Goal: Check status: Check status

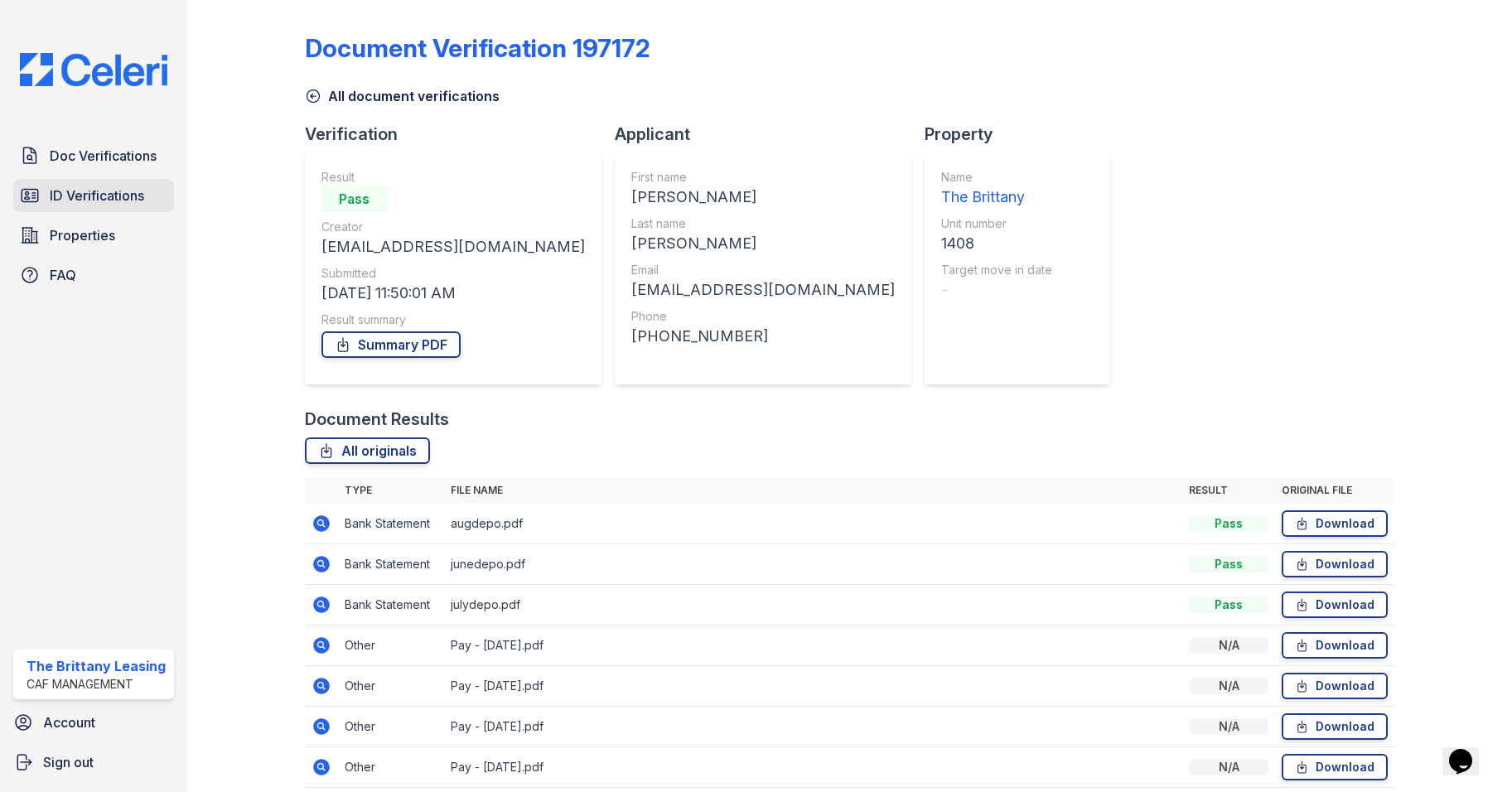
click at [74, 193] on span "ID Verifications" at bounding box center [97, 195] width 94 height 20
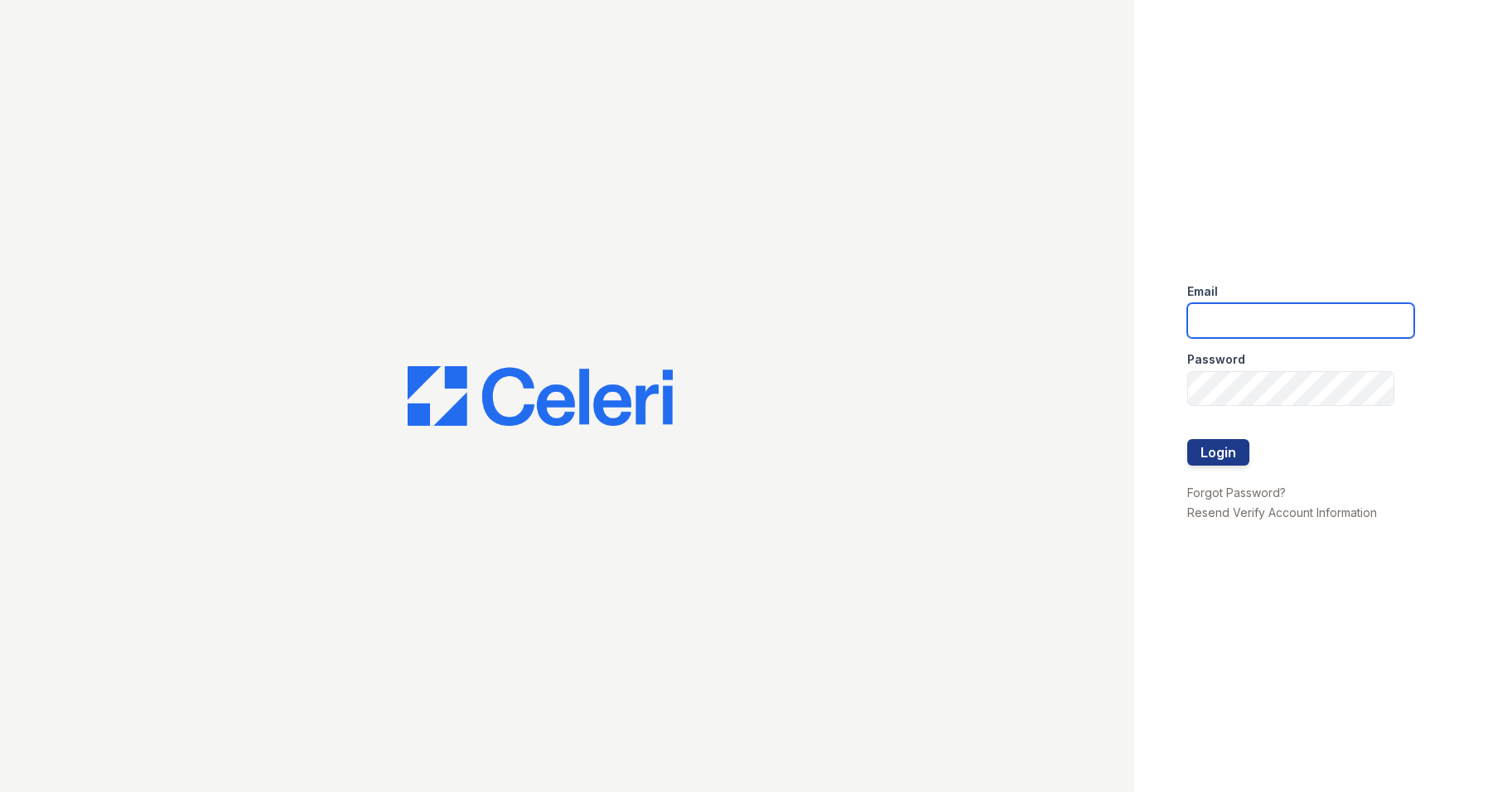
type input "brittany.pm@cafmanagement.com"
click at [1239, 459] on button "Login" at bounding box center [1217, 452] width 62 height 26
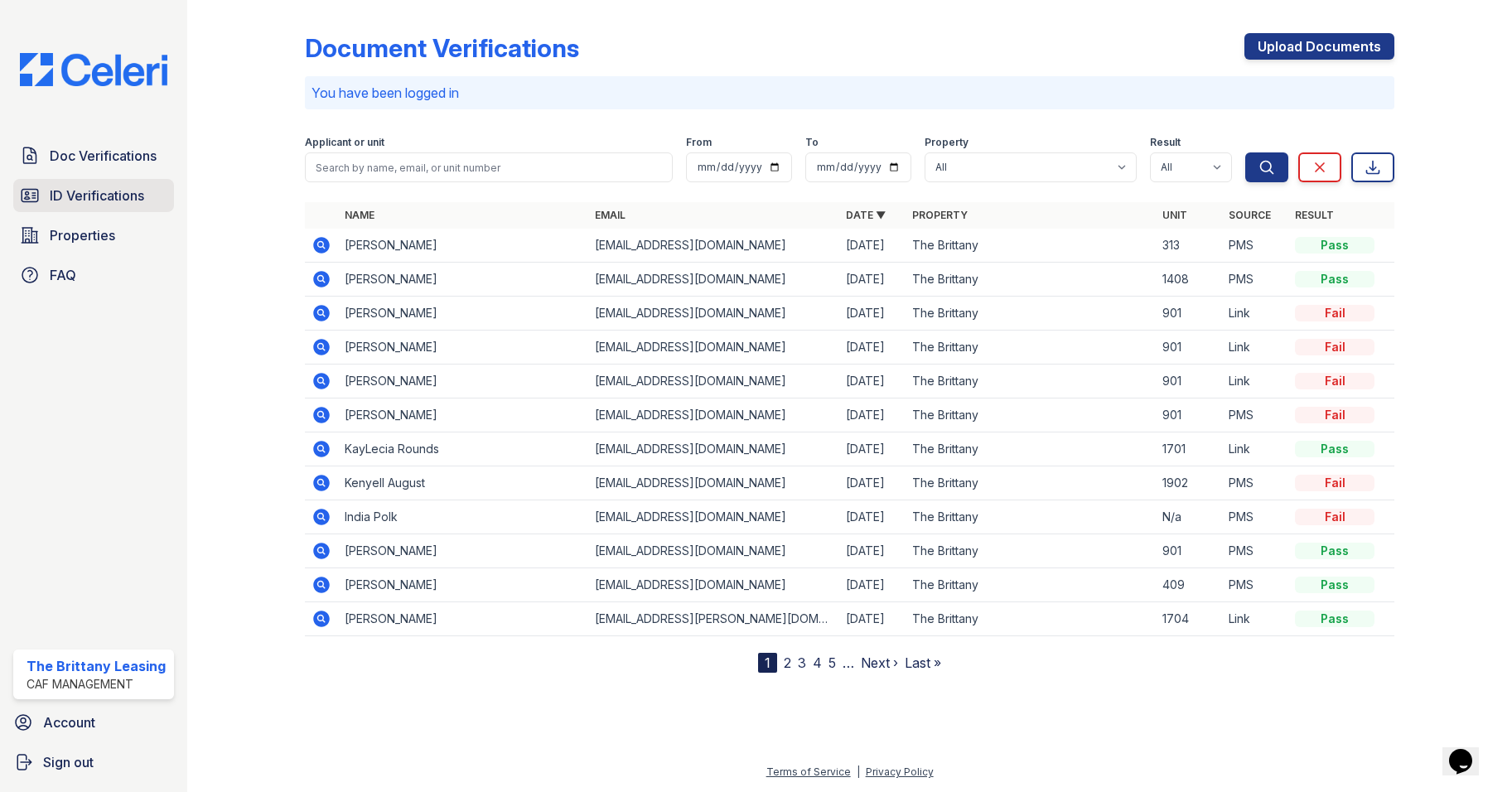
click at [59, 189] on span "ID Verifications" at bounding box center [97, 195] width 94 height 20
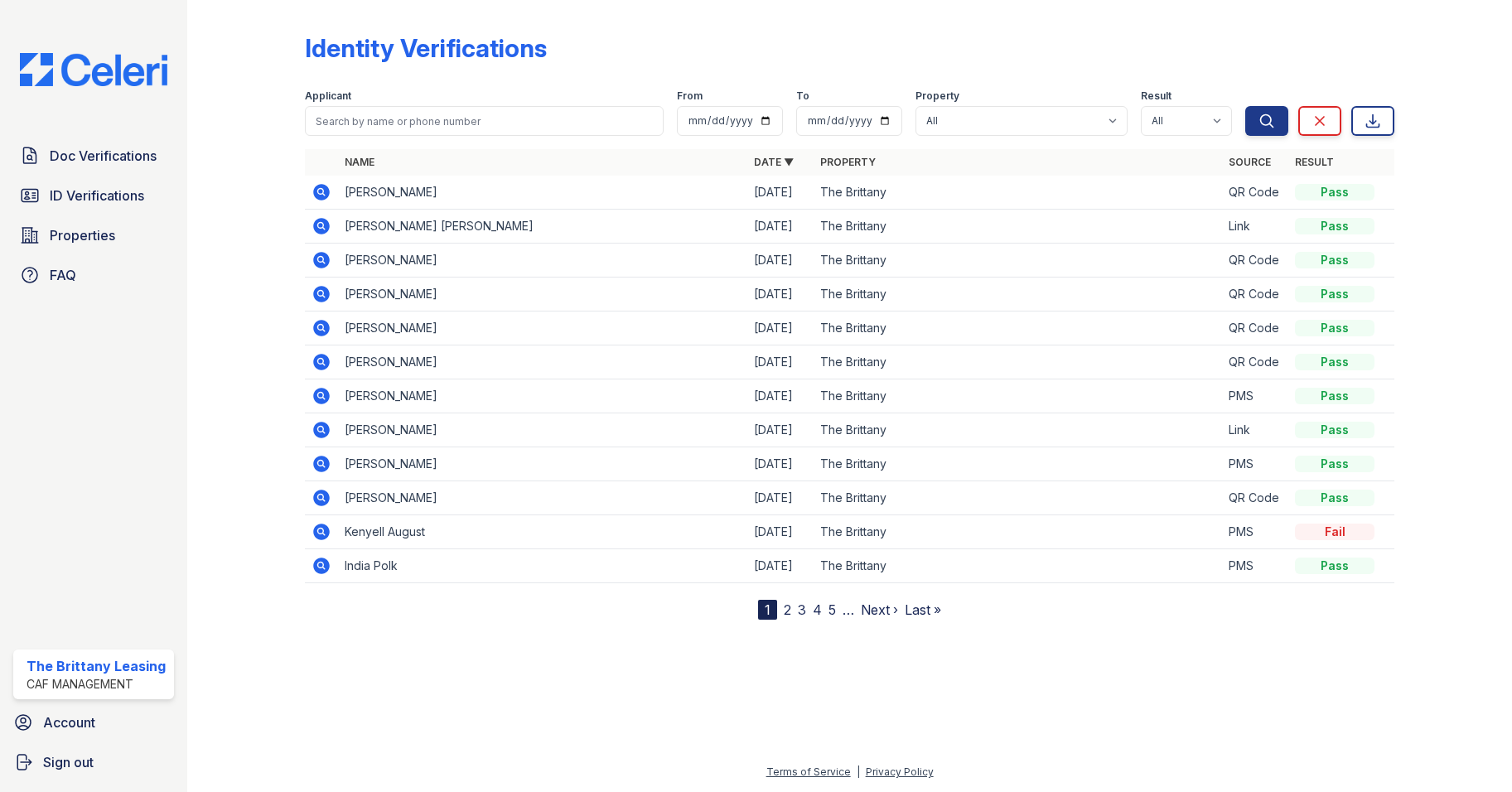
click at [328, 193] on icon at bounding box center [321, 192] width 17 height 17
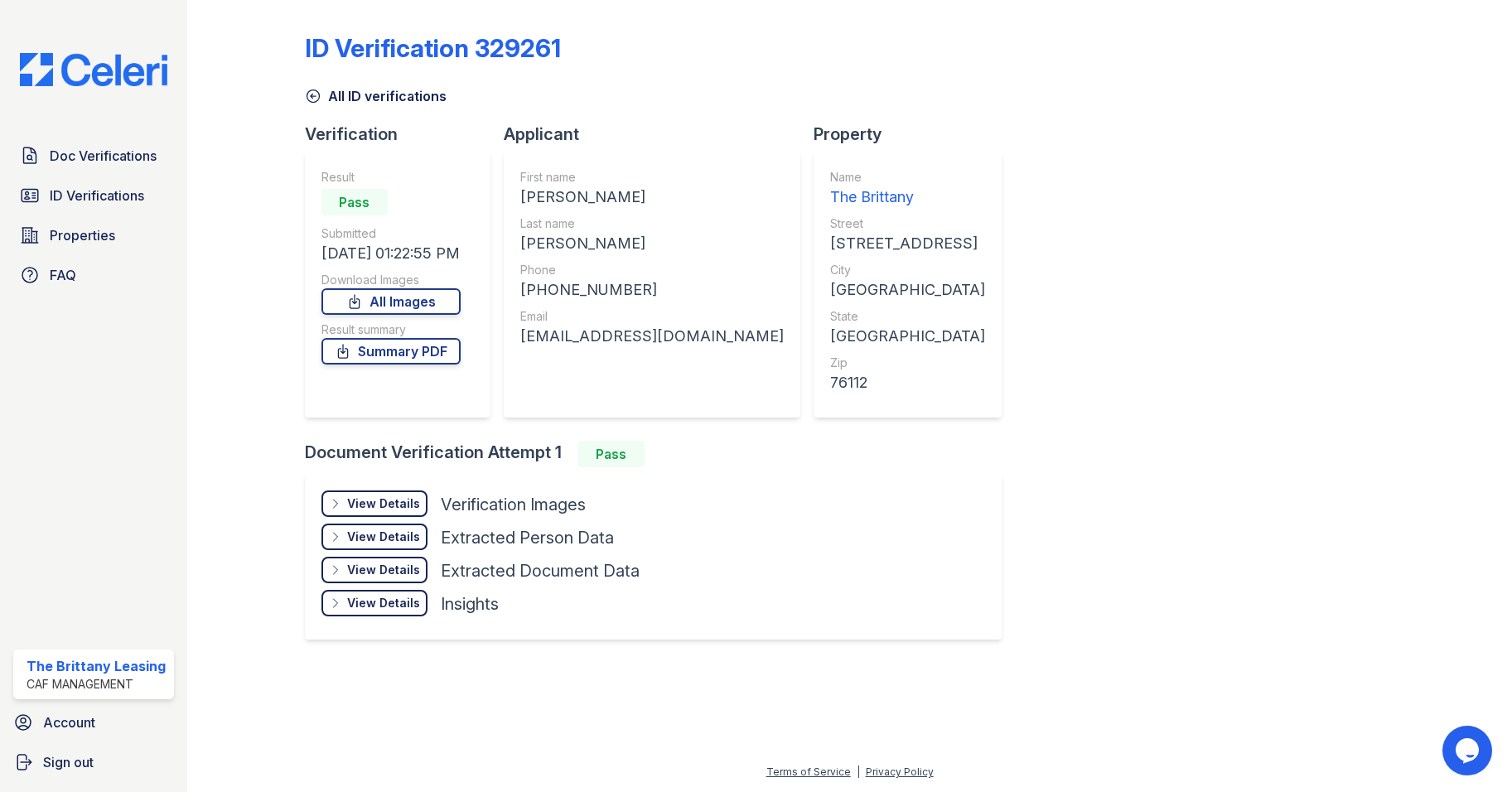
click at [370, 502] on div "View Details" at bounding box center [383, 503] width 73 height 17
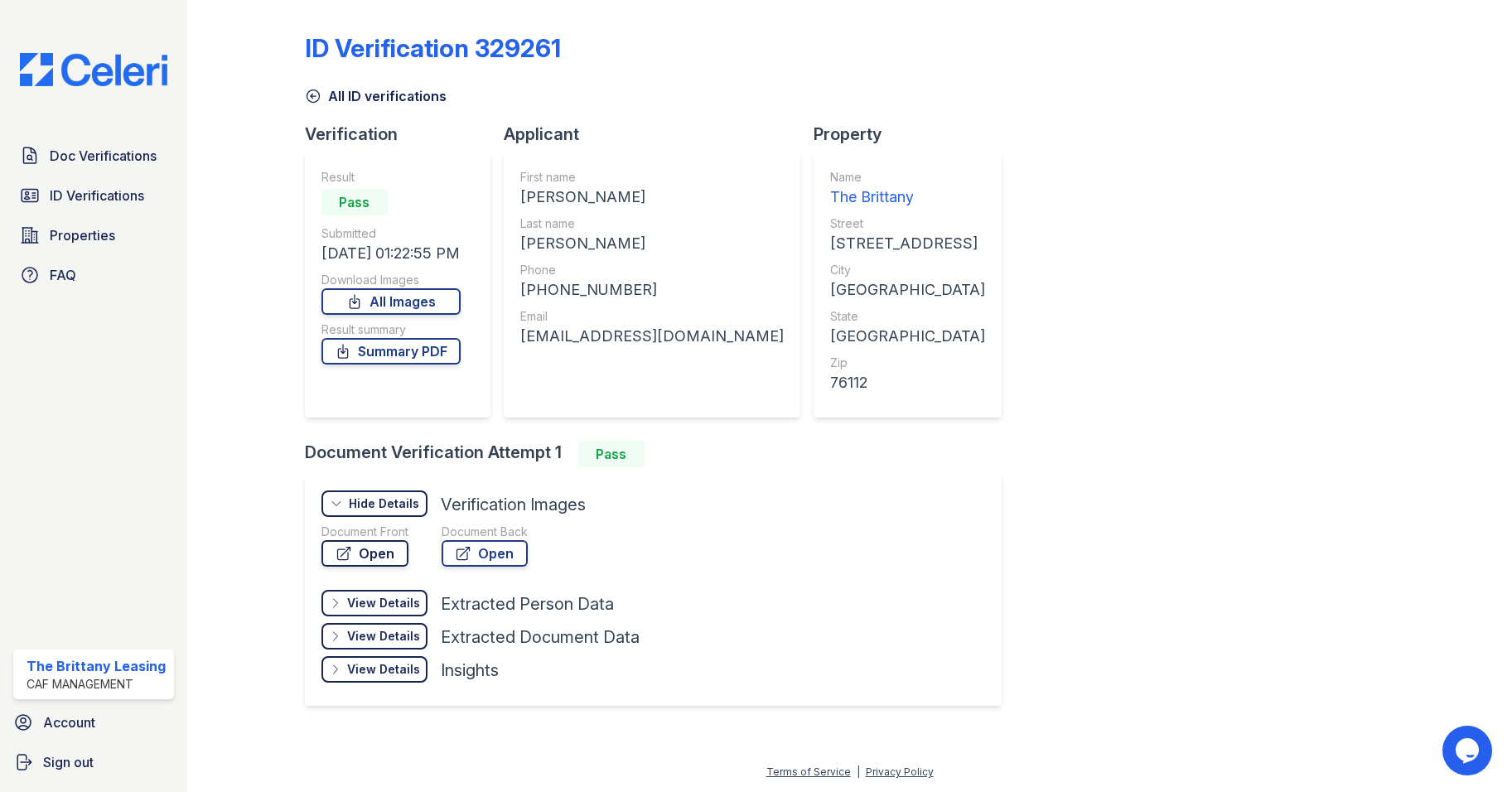
click at [395, 556] on link "Open" at bounding box center [365, 553] width 87 height 26
